Goal: Information Seeking & Learning: Learn about a topic

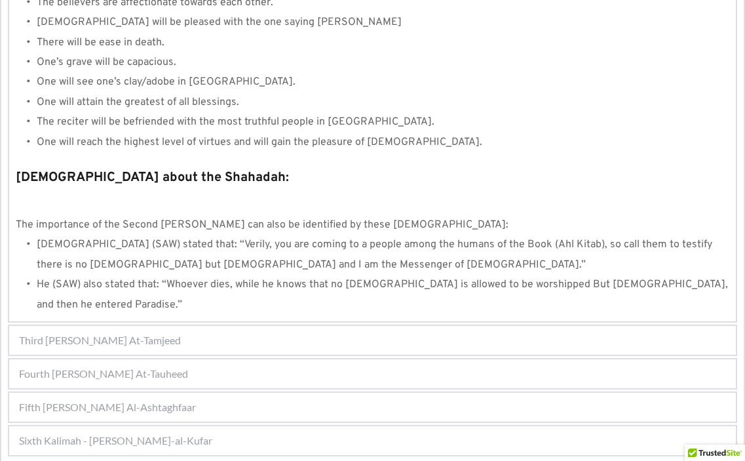
scroll to position [1397, 0]
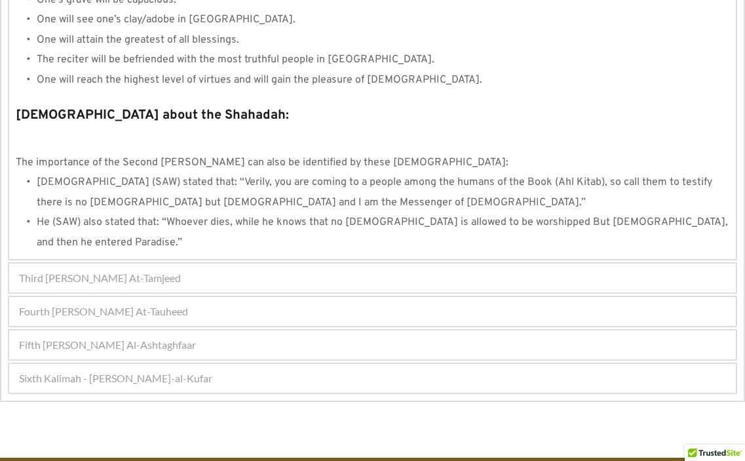
click at [134, 337] on span "Fifth Kalimah - Kalimah Al-Ashtaghfaar" at bounding box center [107, 345] width 177 height 16
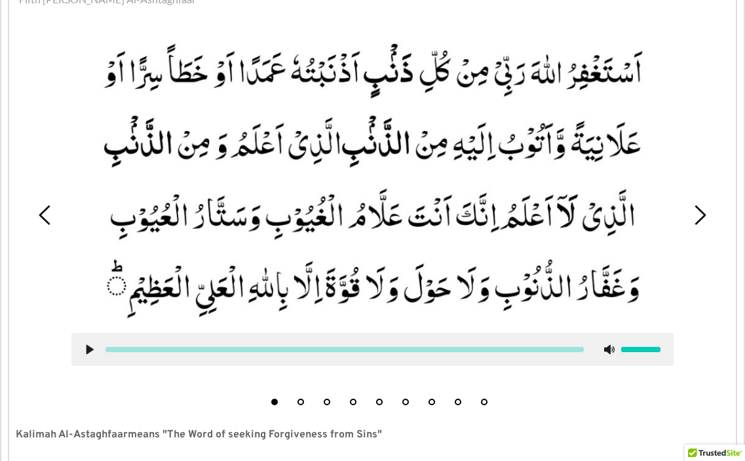
scroll to position [452, 0]
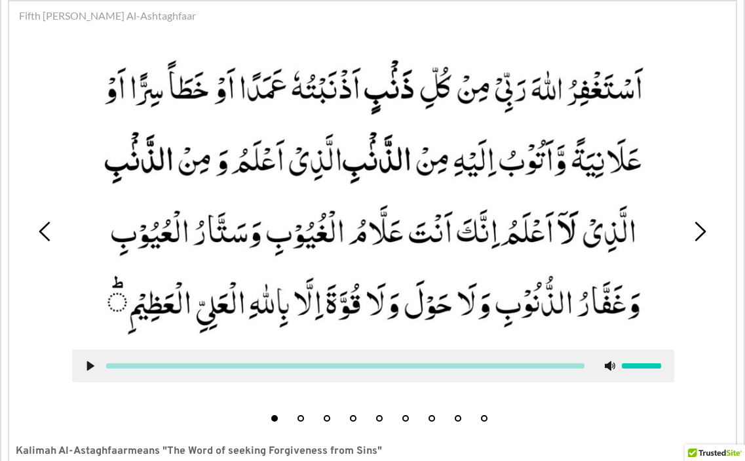
drag, startPoint x: 261, startPoint y: 217, endPoint x: 263, endPoint y: 253, distance: 36.1
click at [263, 253] on picture at bounding box center [373, 194] width 602 height 284
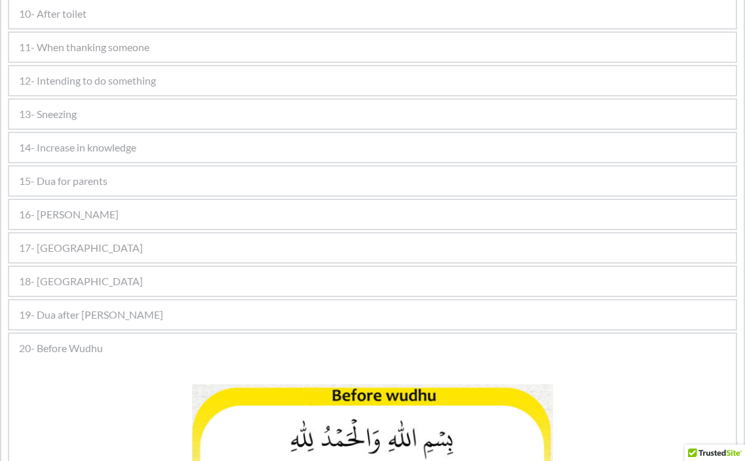
scroll to position [425, 0]
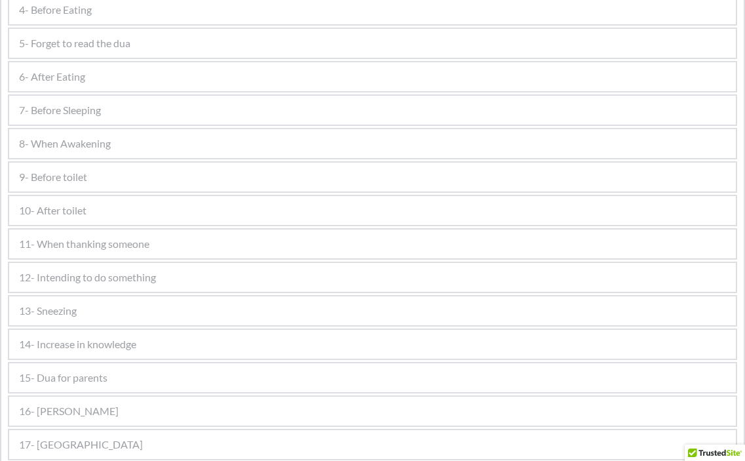
click at [101, 110] on span "7- Before Sleeping" at bounding box center [60, 110] width 82 height 16
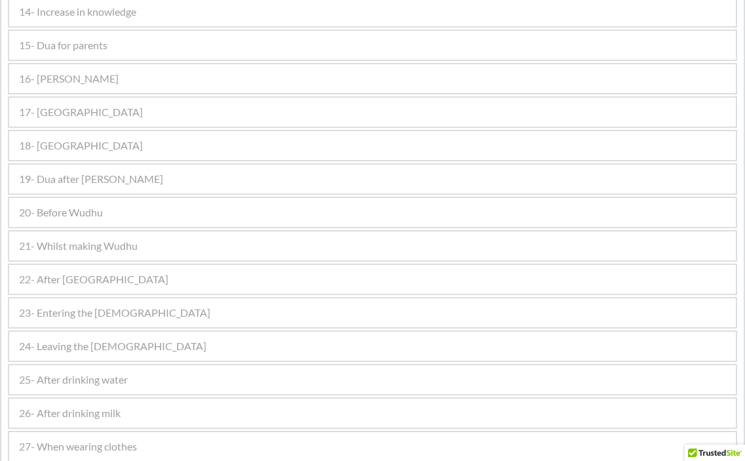
scroll to position [1211, 0]
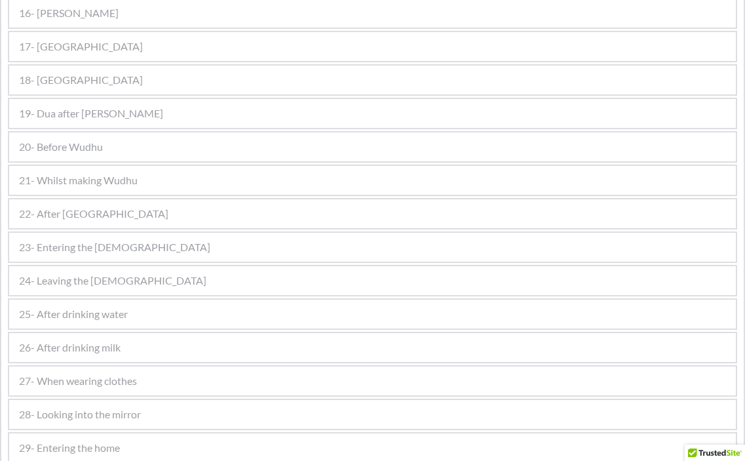
click at [66, 151] on span "20- Before Wudhu" at bounding box center [61, 147] width 84 height 16
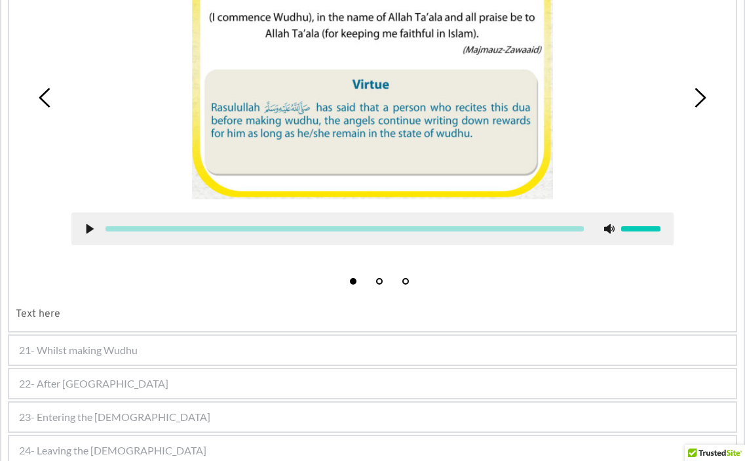
scroll to position [1216, 0]
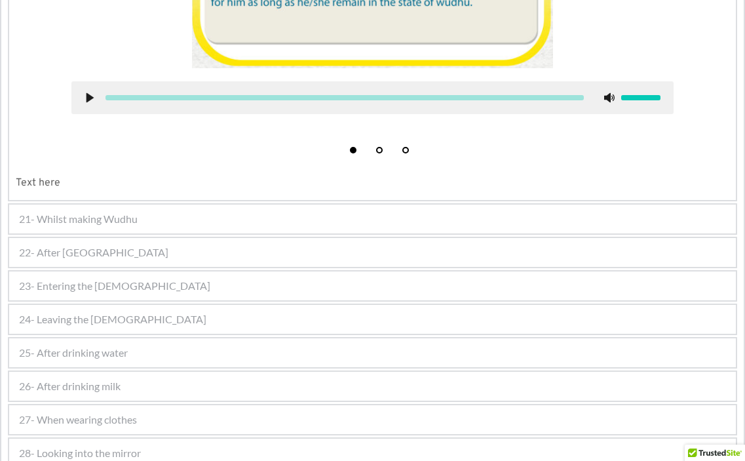
click at [109, 219] on span "21- Whilst making Wudhu" at bounding box center [78, 219] width 119 height 16
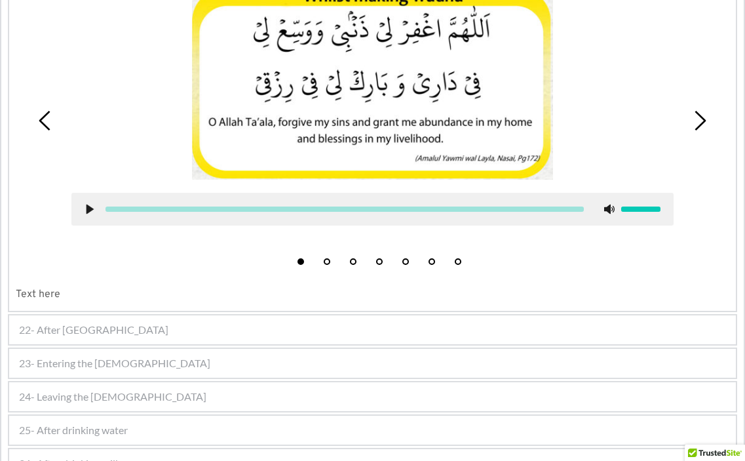
scroll to position [1118, 0]
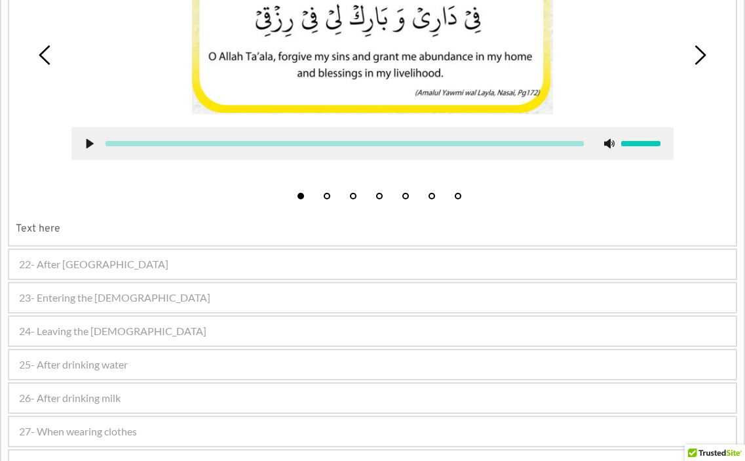
click at [99, 256] on div "22- After [GEOGRAPHIC_DATA]" at bounding box center [372, 264] width 727 height 29
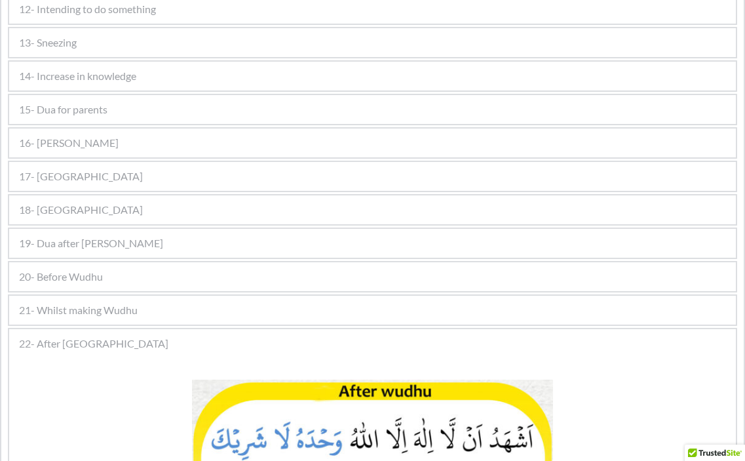
scroll to position [627, 0]
